Goal: Complete application form

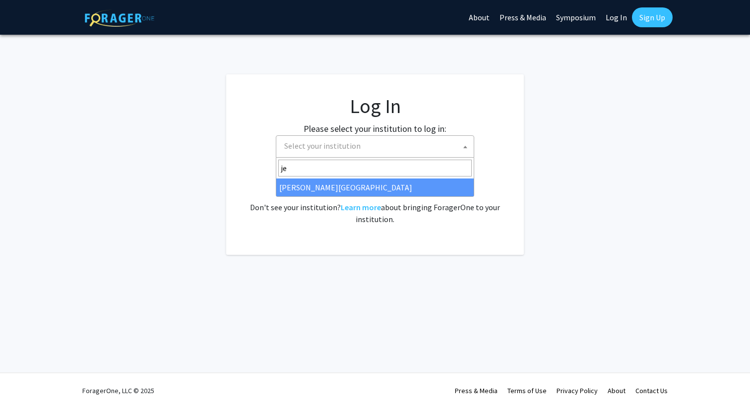
select select
type input "j"
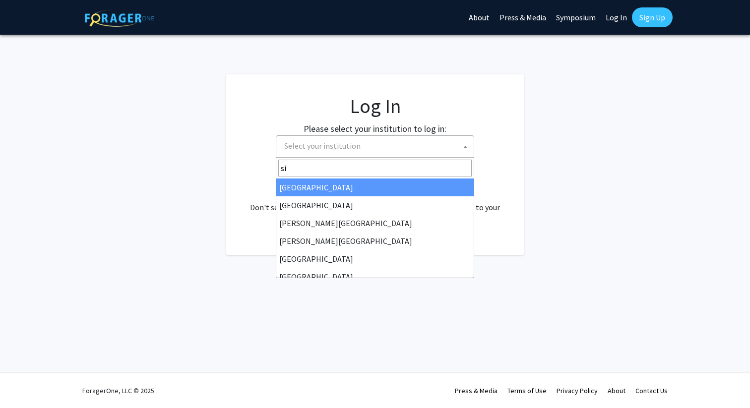
type input "s"
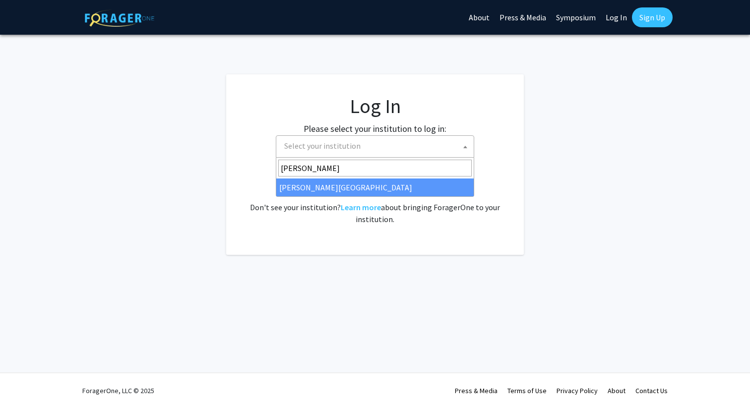
type input "[PERSON_NAME]"
select select "24"
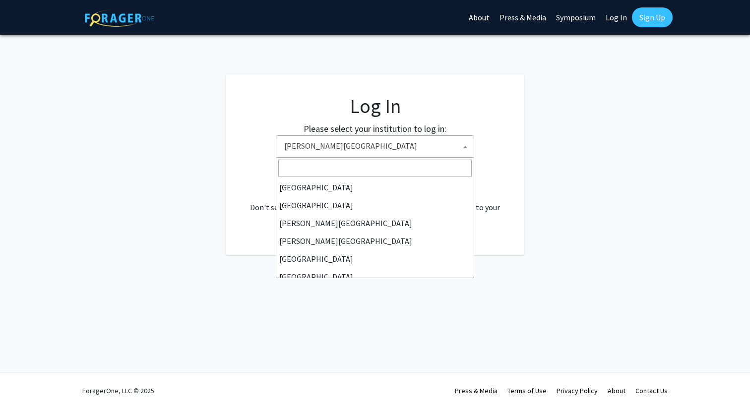
scroll to position [286, 0]
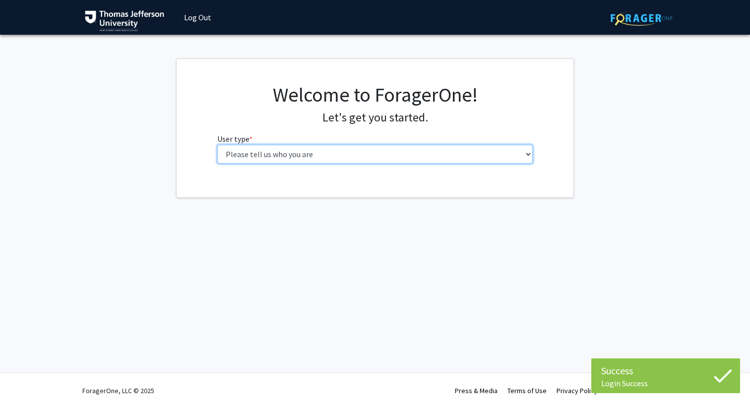
click at [268, 154] on select "Please tell us who you are Undergraduate Student Master's Student Doctoral Cand…" at bounding box center [375, 154] width 316 height 19
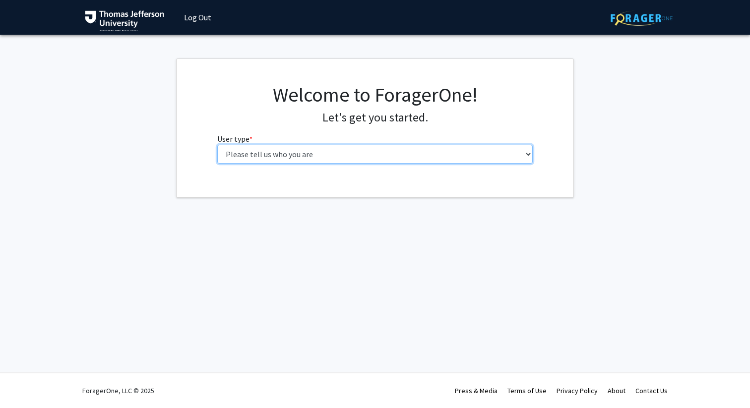
select select "3: doc"
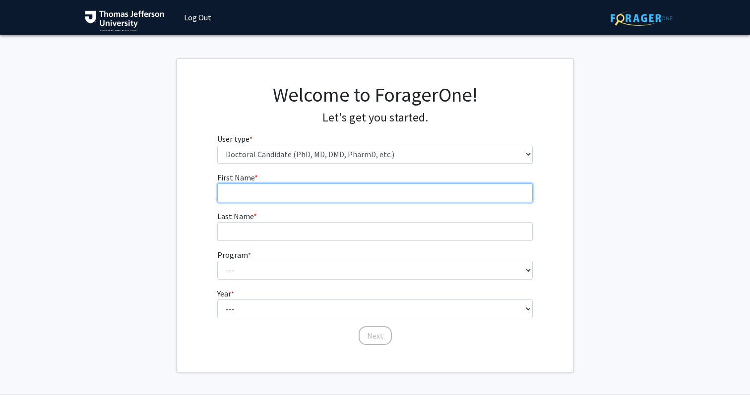
click at [279, 185] on input "First Name * required" at bounding box center [375, 192] width 316 height 19
type input "Sameer"
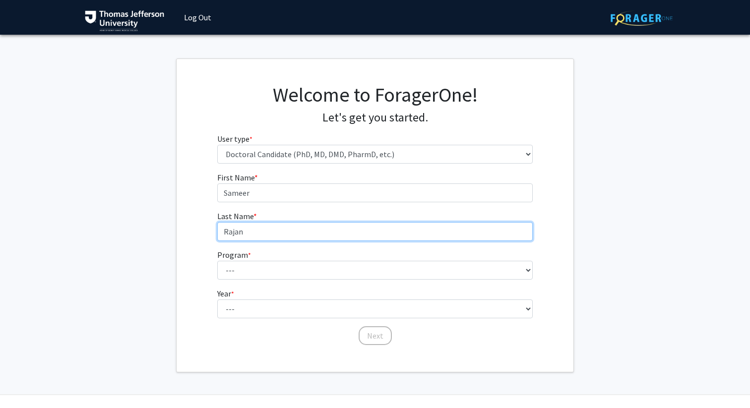
type input "Rajan"
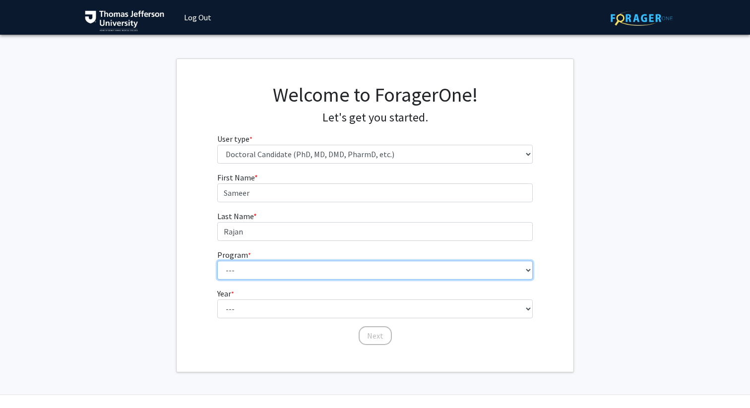
click at [275, 277] on select "--- Accelerated 3+3 BS in Health Sciences/Doctor of Occupational Therapy Accele…" at bounding box center [375, 270] width 316 height 19
select select "35: 815"
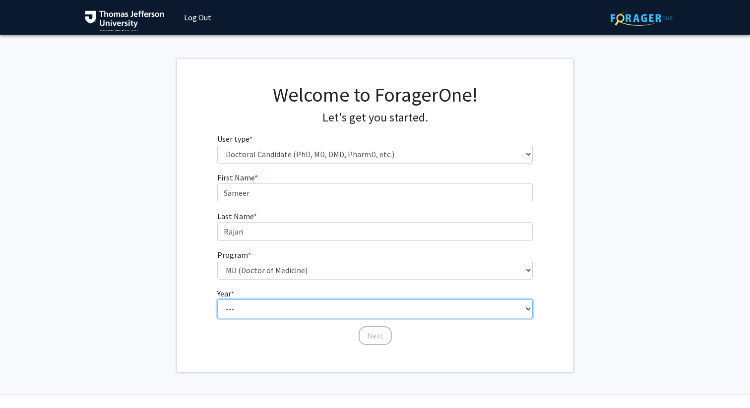
click at [289, 309] on select "--- First Year Second Year Third Year Fourth Year Fifth Year Sixth Year Seventh…" at bounding box center [375, 308] width 316 height 19
select select "1: first_year"
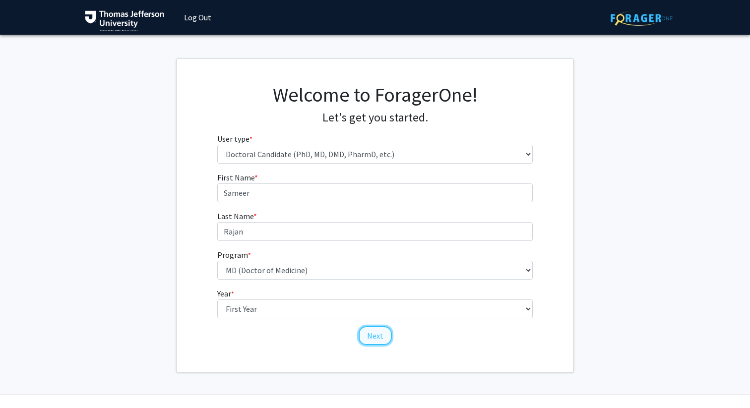
click at [372, 333] on button "Next" at bounding box center [374, 335] width 33 height 19
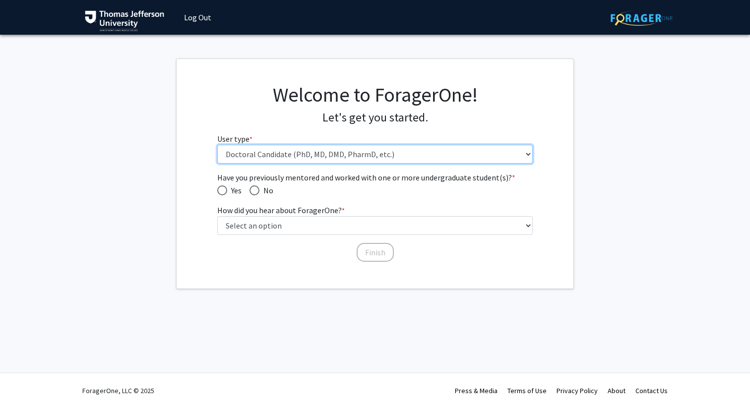
click at [308, 158] on select "Please tell us who you are Undergraduate Student Master's Student Doctoral Cand…" at bounding box center [375, 154] width 316 height 19
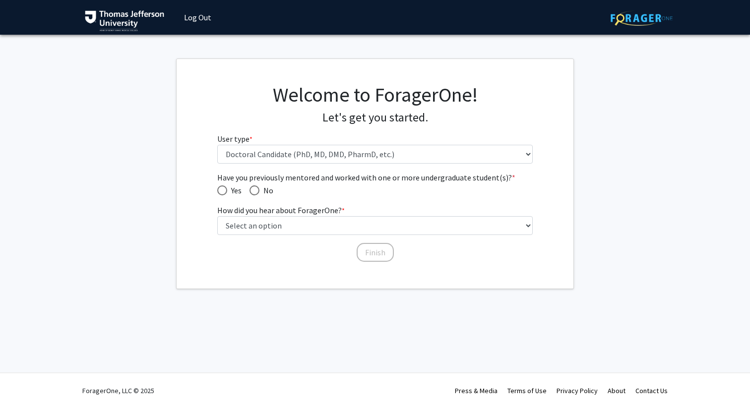
click at [259, 187] on span "No" at bounding box center [266, 190] width 14 height 12
click at [259, 187] on input "No" at bounding box center [254, 190] width 10 height 10
radio input "true"
click at [263, 214] on label "How did you hear about ForagerOne? * required" at bounding box center [280, 210] width 127 height 12
click at [263, 216] on select "Select an option Peer/student recommendation Faculty/staff recommendation Unive…" at bounding box center [375, 225] width 316 height 19
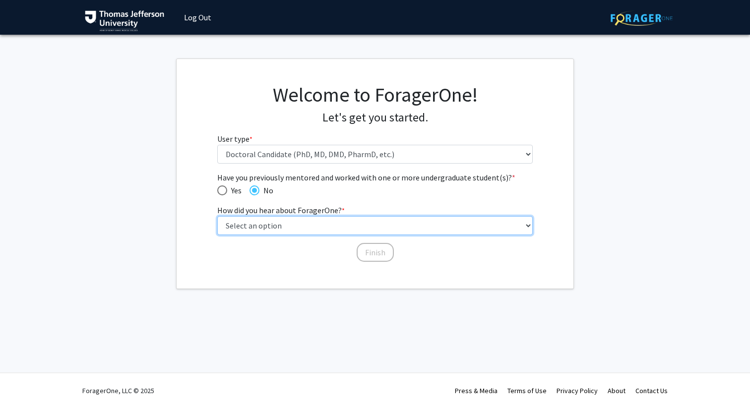
click at [264, 222] on select "Select an option Peer/student recommendation Faculty/staff recommendation Unive…" at bounding box center [375, 225] width 316 height 19
select select "2: faculty_recommendation"
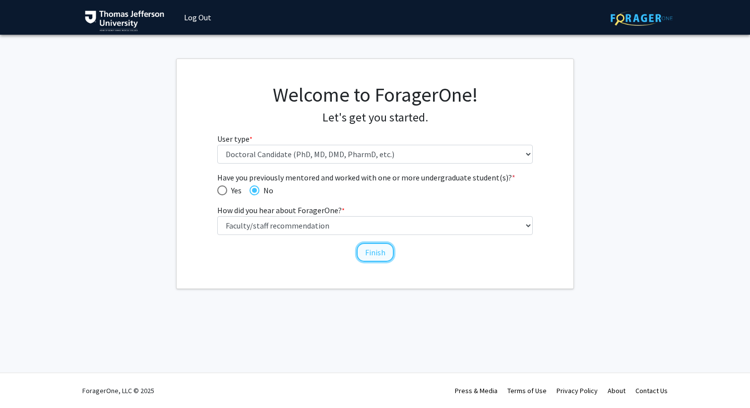
click at [374, 257] on button "Finish" at bounding box center [374, 252] width 37 height 19
